Goal: Find specific page/section: Find specific page/section

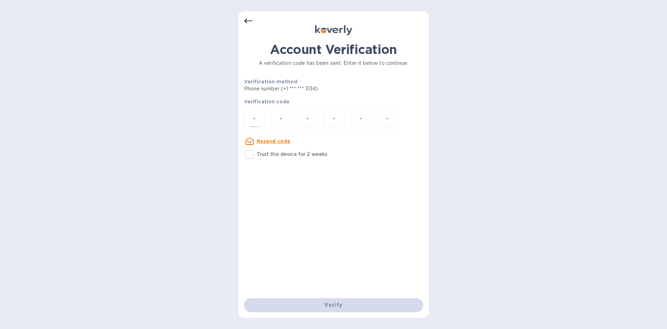
click at [254, 116] on input "number" at bounding box center [254, 120] width 9 height 13
type input "9"
type input "3"
type input "7"
type input "6"
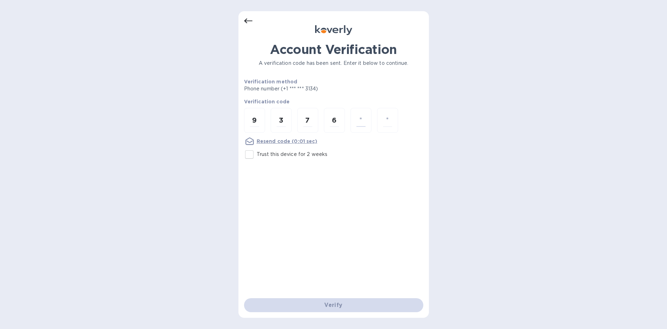
type input "3"
type input "0"
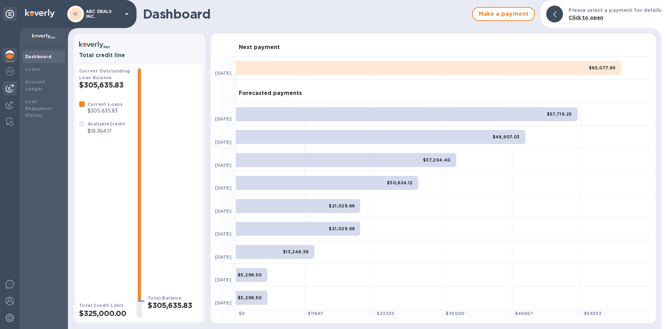
click at [5, 88] on div at bounding box center [10, 88] width 14 height 14
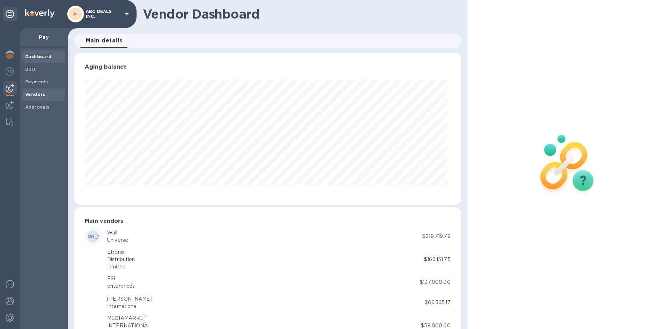
click at [33, 94] on b "Vendors" at bounding box center [35, 94] width 20 height 5
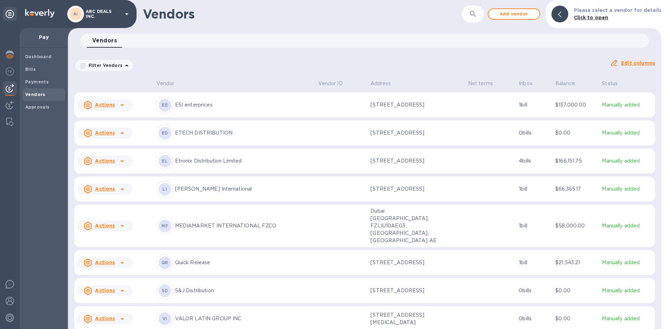
scroll to position [57, 0]
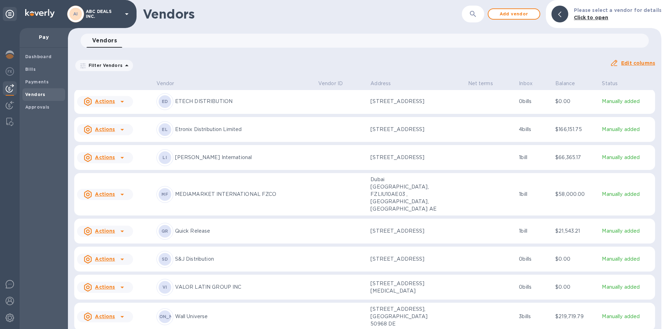
click at [199, 319] on div "WU Wall Universe" at bounding box center [235, 316] width 156 height 17
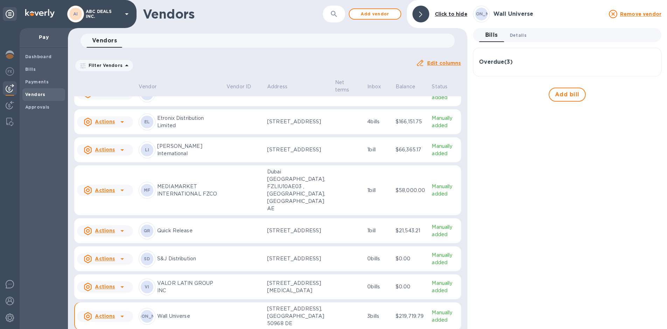
click at [520, 34] on span "Details 0" at bounding box center [518, 35] width 17 height 7
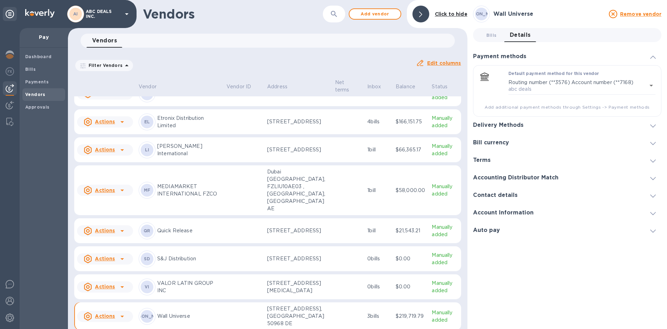
click at [525, 123] on div "Delivery Methods" at bounding box center [501, 125] width 56 height 7
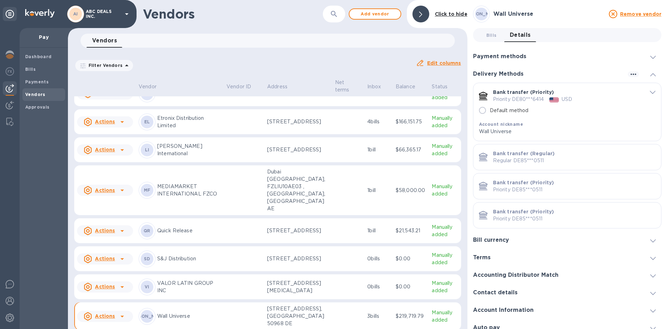
click at [650, 91] on icon "default-method" at bounding box center [653, 92] width 6 height 3
